Goal: Information Seeking & Learning: Learn about a topic

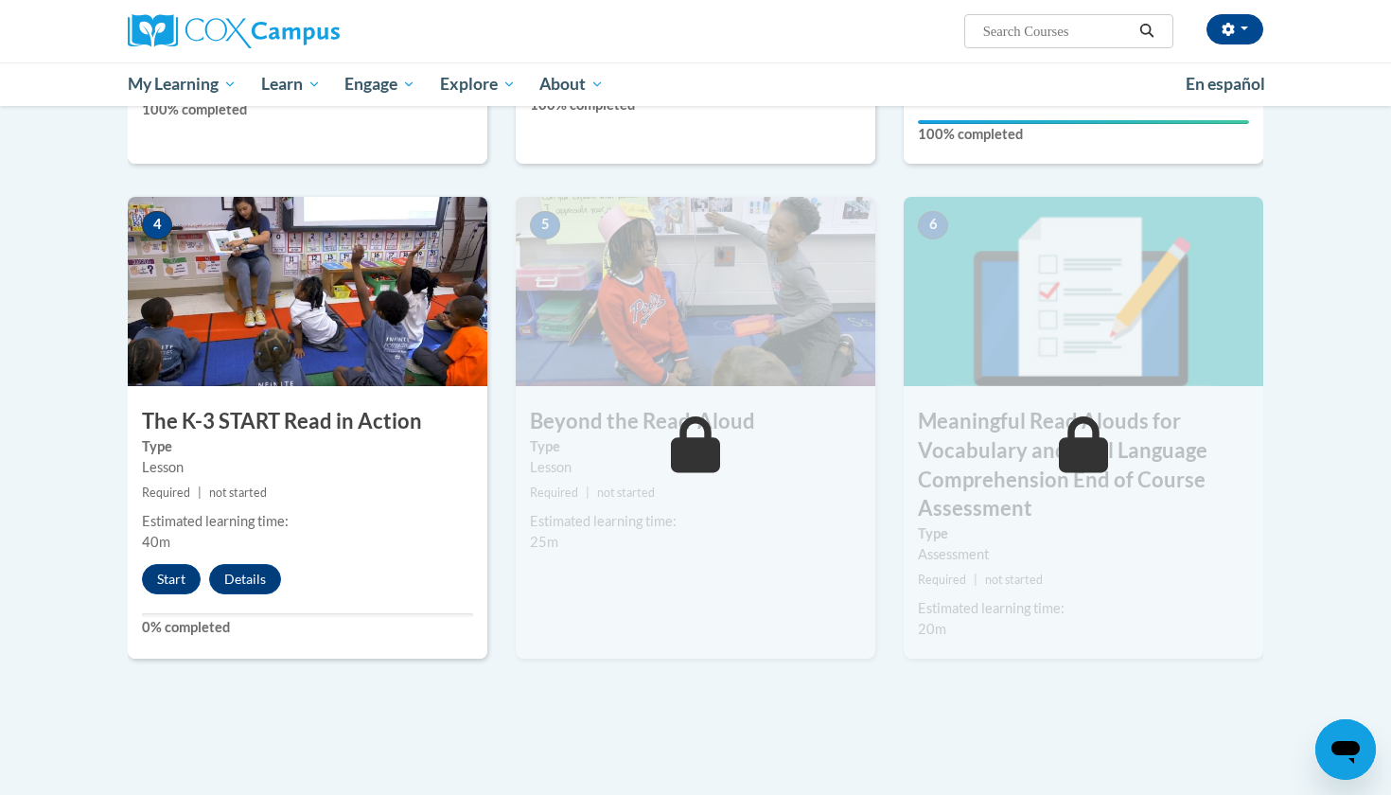
scroll to position [910, 0]
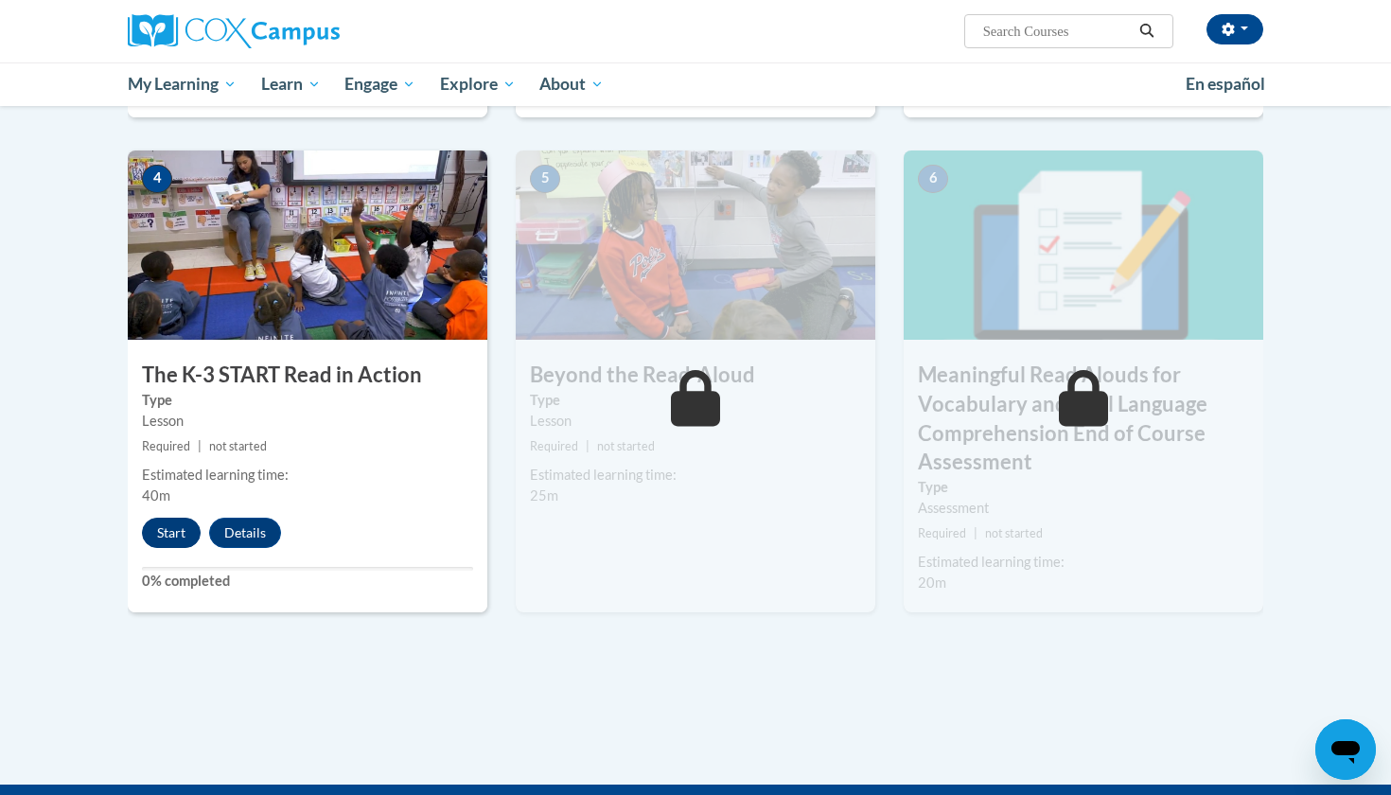
click at [162, 533] on button "Start" at bounding box center [171, 533] width 59 height 30
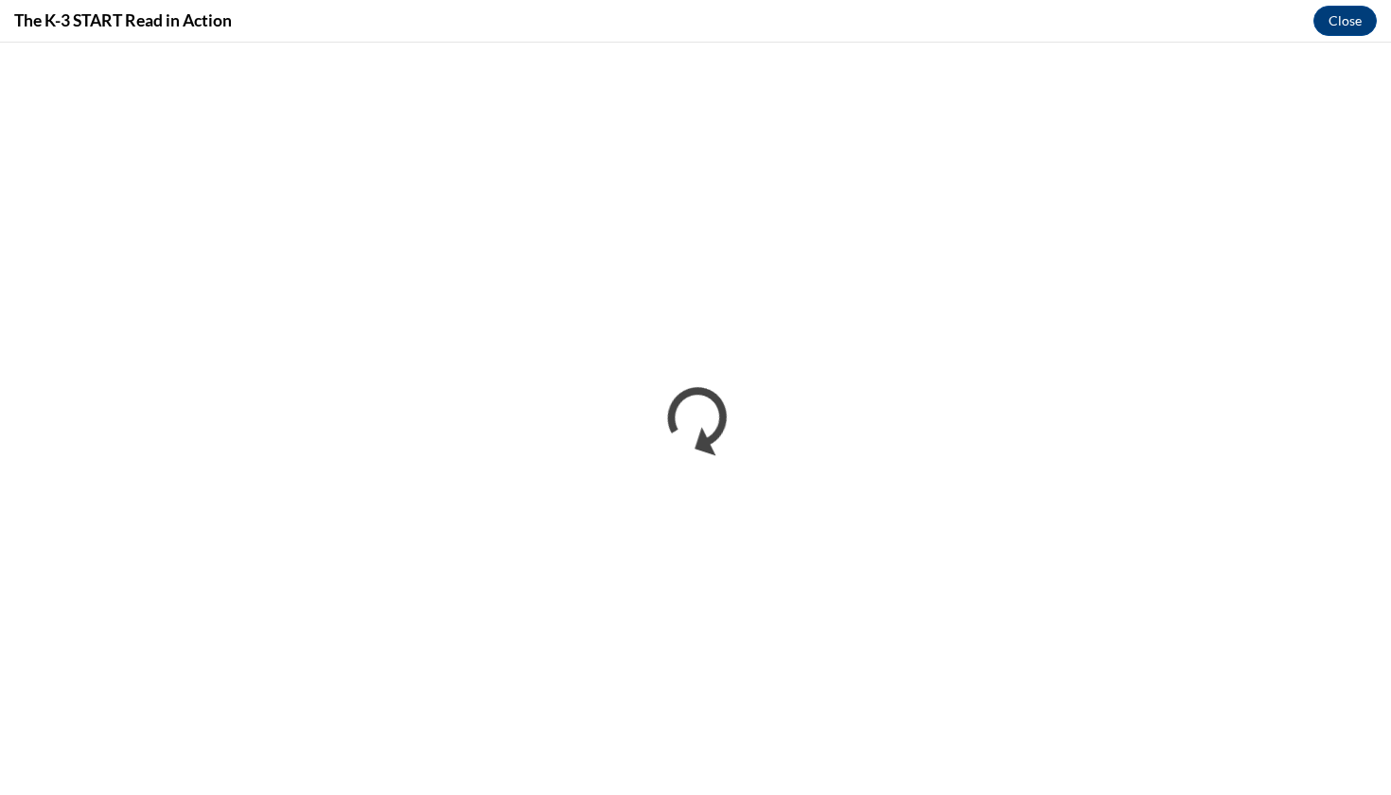
scroll to position [0, 0]
